Goal: Information Seeking & Learning: Compare options

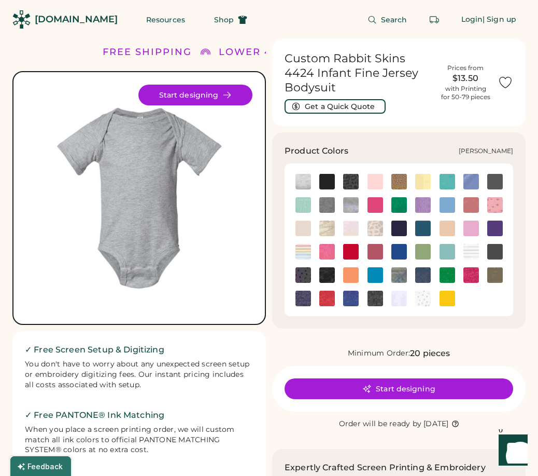
click at [352, 202] on img at bounding box center [351, 205] width 16 height 16
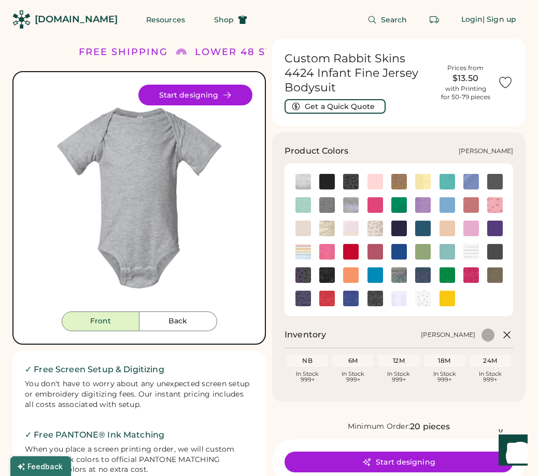
click at [352, 202] on img at bounding box center [351, 205] width 16 height 16
click at [299, 179] on img at bounding box center [304, 182] width 16 height 16
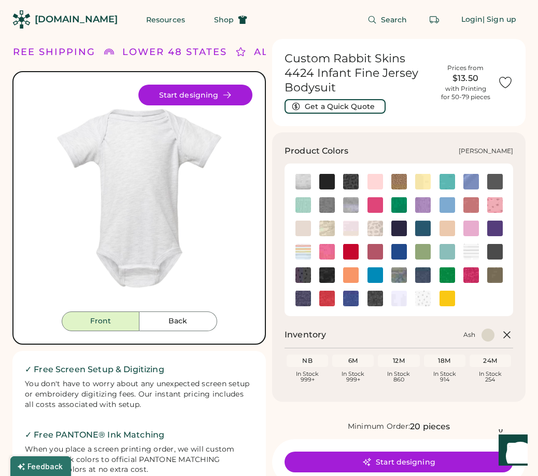
click at [352, 205] on img at bounding box center [351, 205] width 16 height 16
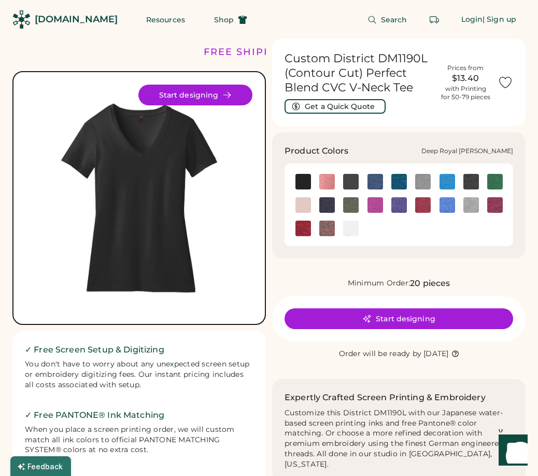
click at [375, 177] on img at bounding box center [376, 182] width 16 height 16
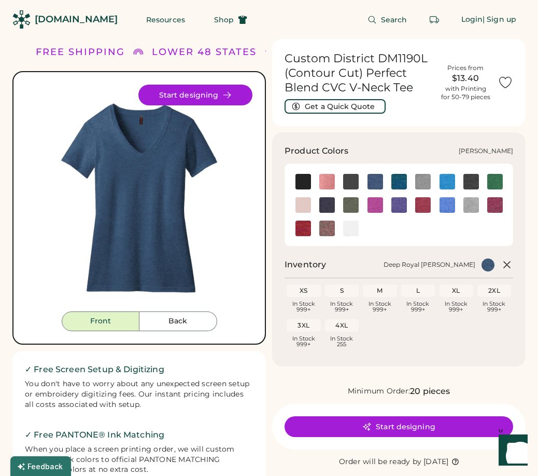
click at [329, 225] on img at bounding box center [327, 228] width 16 height 16
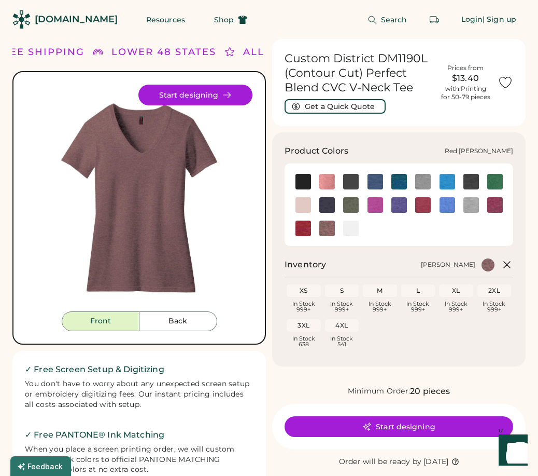
click at [301, 230] on img at bounding box center [304, 228] width 16 height 16
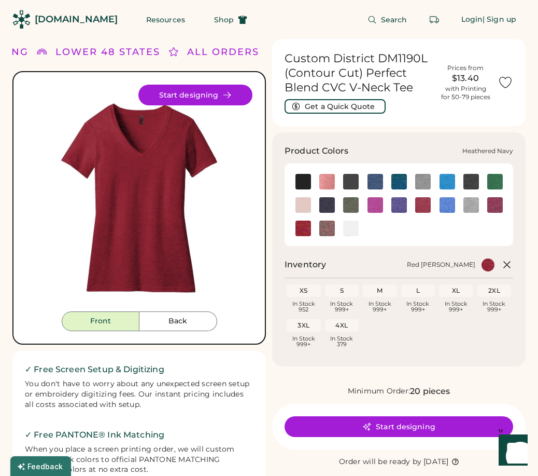
click at [328, 203] on img at bounding box center [327, 205] width 16 height 16
